Goal: Transaction & Acquisition: Subscribe to service/newsletter

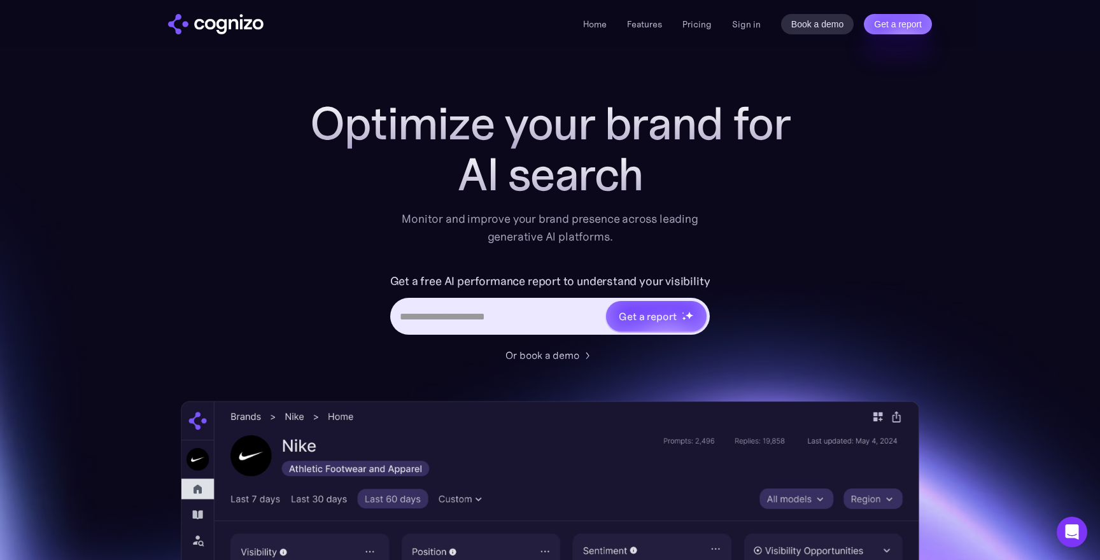
click at [696, 29] on li "Pricing" at bounding box center [696, 24] width 29 height 15
click at [700, 22] on link "Pricing" at bounding box center [696, 23] width 29 height 11
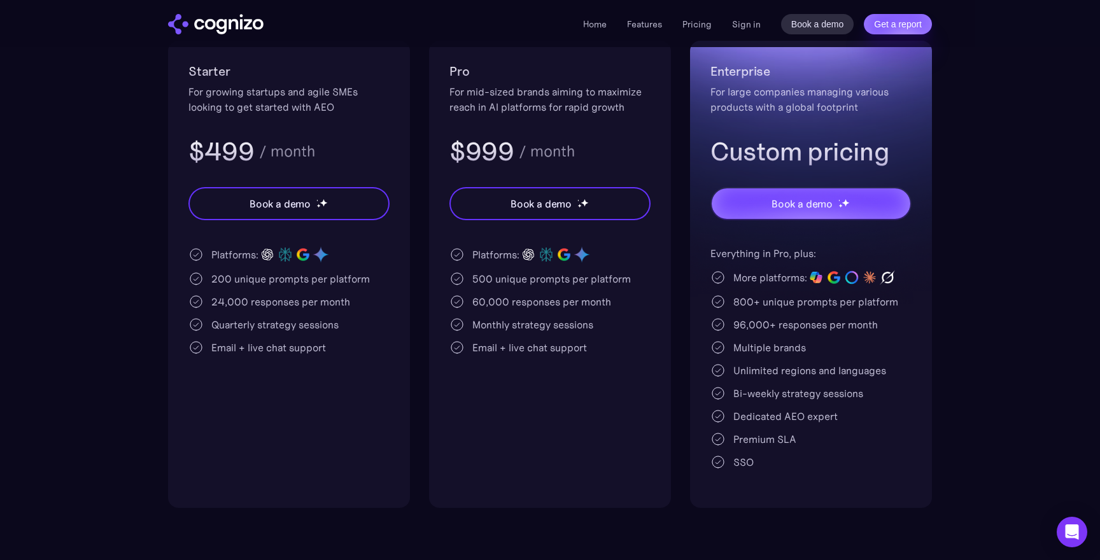
scroll to position [309, 0]
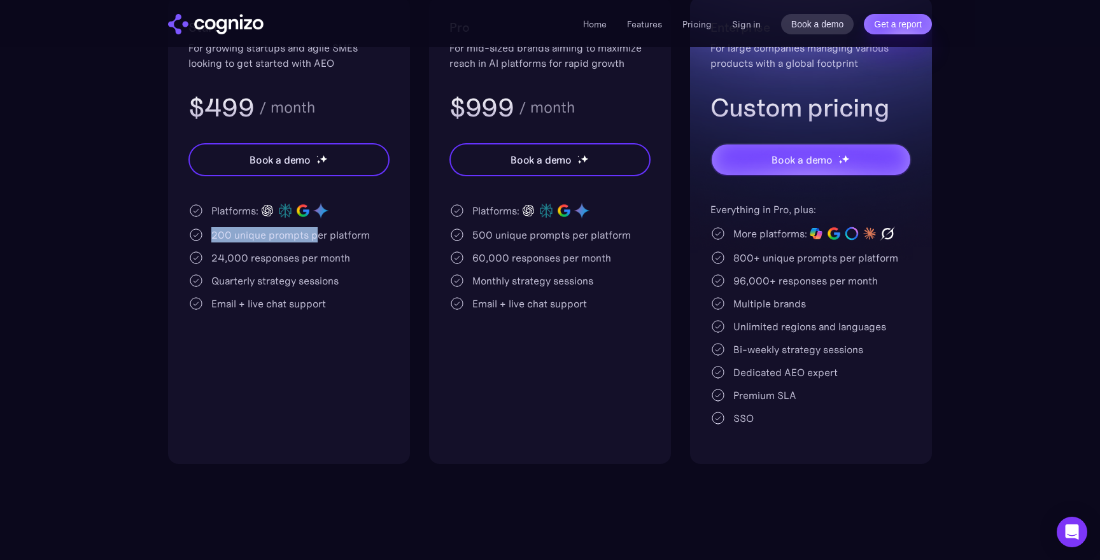
drag, startPoint x: 211, startPoint y: 235, endPoint x: 312, endPoint y: 236, distance: 101.2
click at [312, 236] on div "200 unique prompts per platform" at bounding box center [290, 234] width 158 height 15
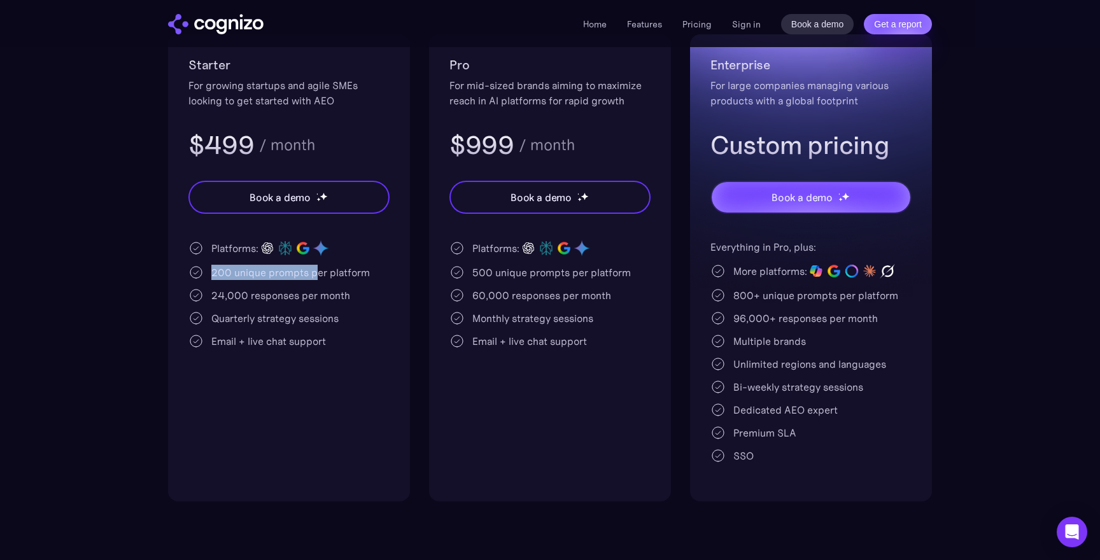
scroll to position [266, 0]
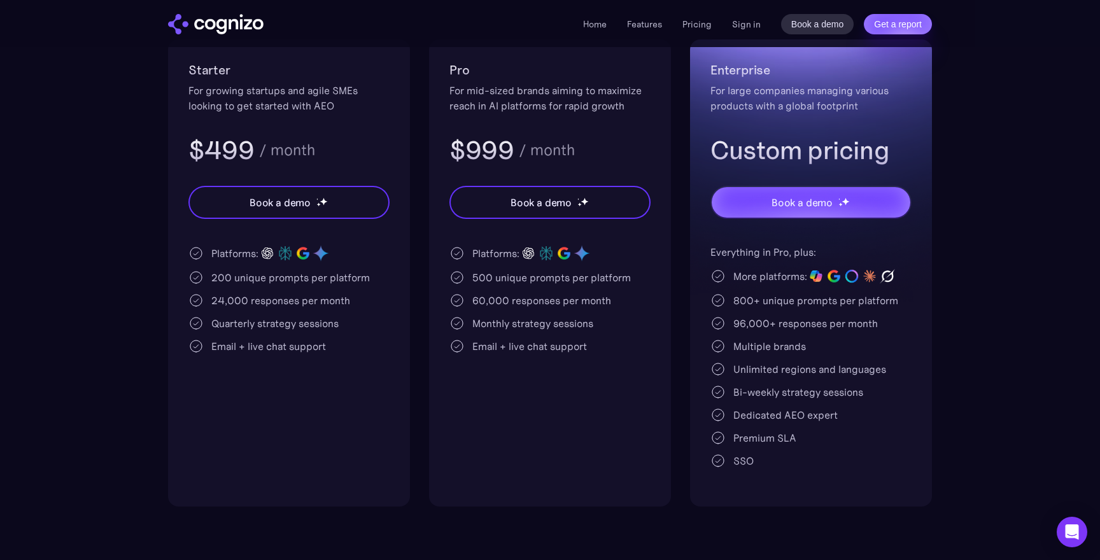
click at [217, 302] on div "24,000 responses per month" at bounding box center [280, 300] width 139 height 15
drag, startPoint x: 239, startPoint y: 328, endPoint x: 321, endPoint y: 330, distance: 82.1
click at [323, 330] on div "Quarterly strategy sessions" at bounding box center [274, 323] width 127 height 15
drag, startPoint x: 218, startPoint y: 347, endPoint x: 316, endPoint y: 347, distance: 97.4
click at [316, 347] on div "Email + live chat support" at bounding box center [268, 346] width 115 height 15
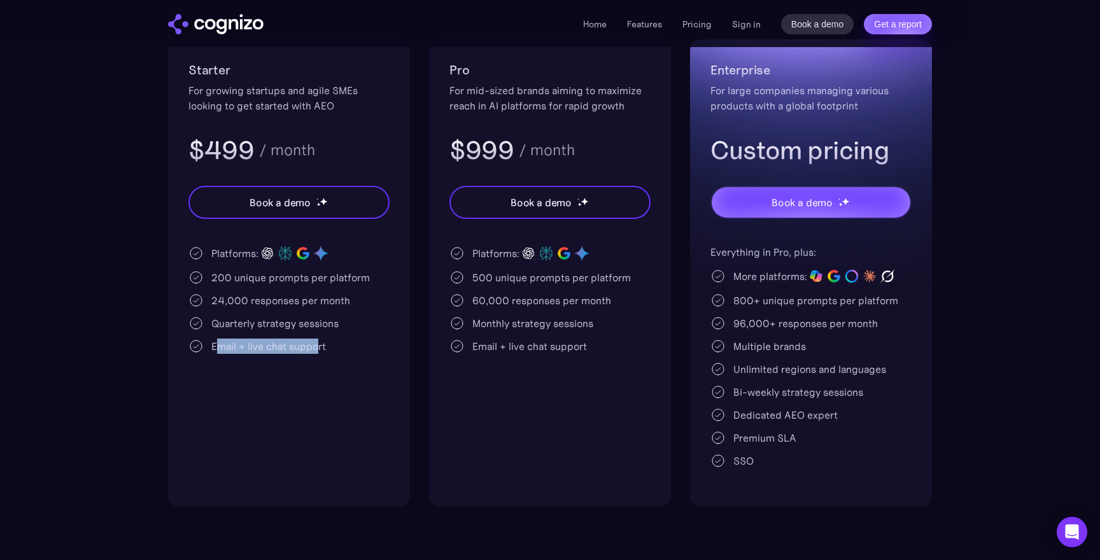
scroll to position [247, 0]
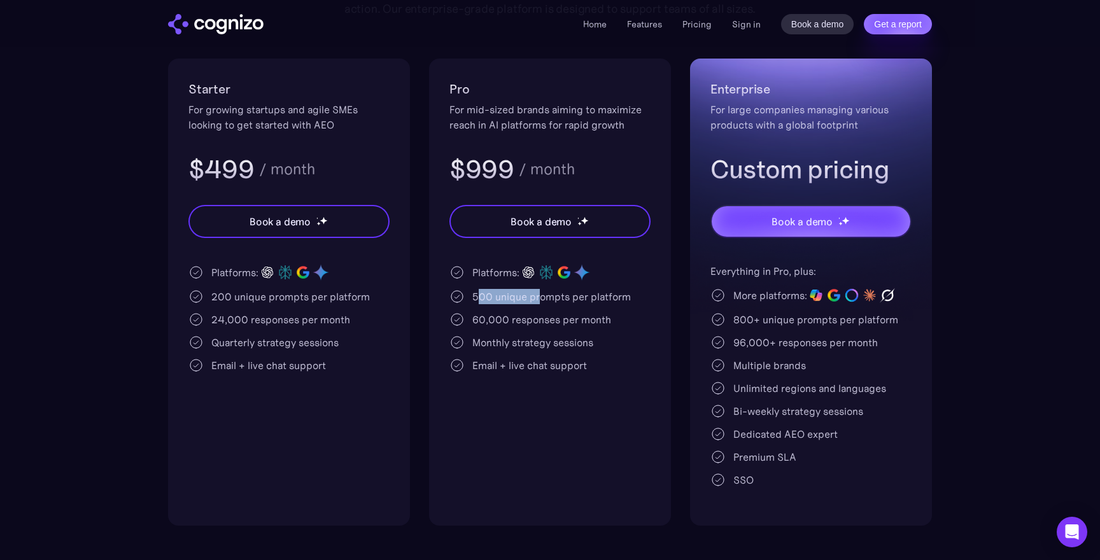
drag, startPoint x: 478, startPoint y: 301, endPoint x: 538, endPoint y: 301, distance: 60.5
click at [538, 301] on div "500 unique prompts per platform" at bounding box center [551, 296] width 158 height 15
drag, startPoint x: 472, startPoint y: 319, endPoint x: 554, endPoint y: 319, distance: 82.1
click at [555, 319] on div "60,000 responses per month" at bounding box center [541, 319] width 139 height 15
click at [421, 344] on div "Starter For growing startups and agile SMEs looking to get started with AEO $49…" at bounding box center [550, 292] width 764 height 467
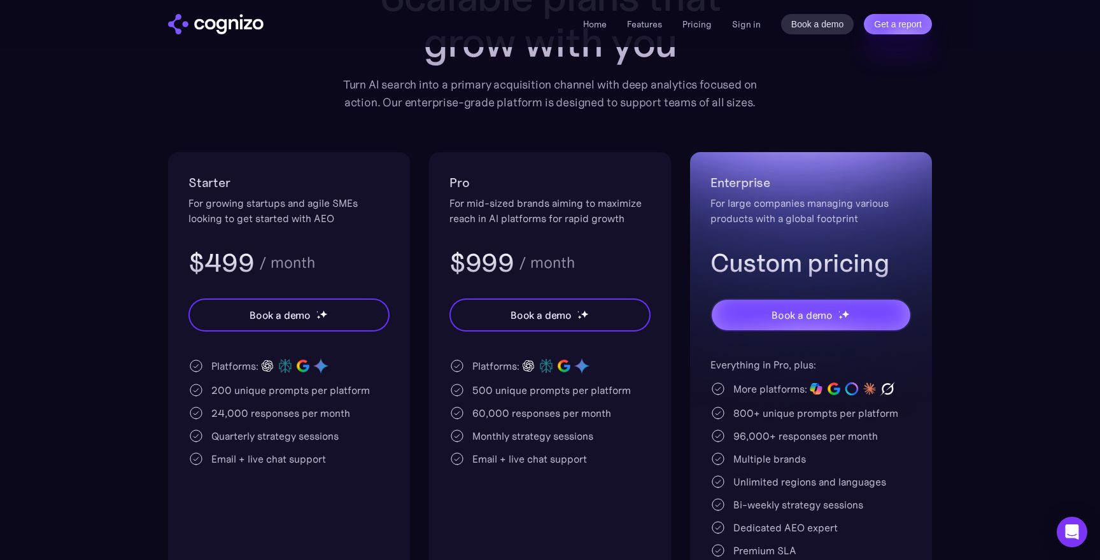
scroll to position [0, 0]
